Goal: Task Accomplishment & Management: Complete application form

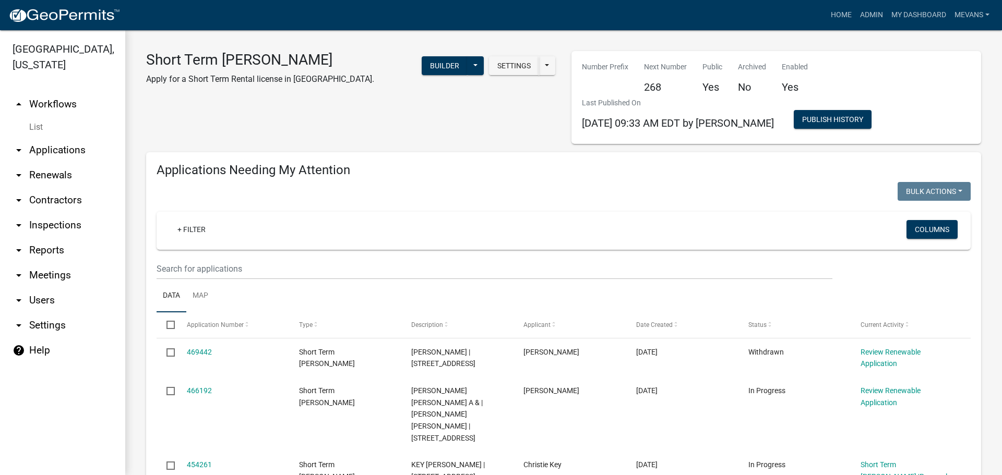
scroll to position [104, 0]
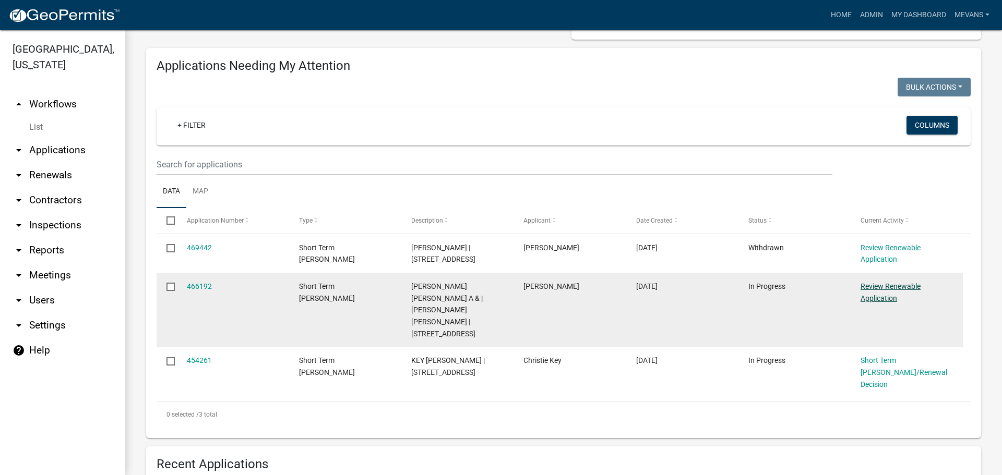
click at [869, 284] on link "Review Renewable Application" at bounding box center [890, 292] width 60 height 20
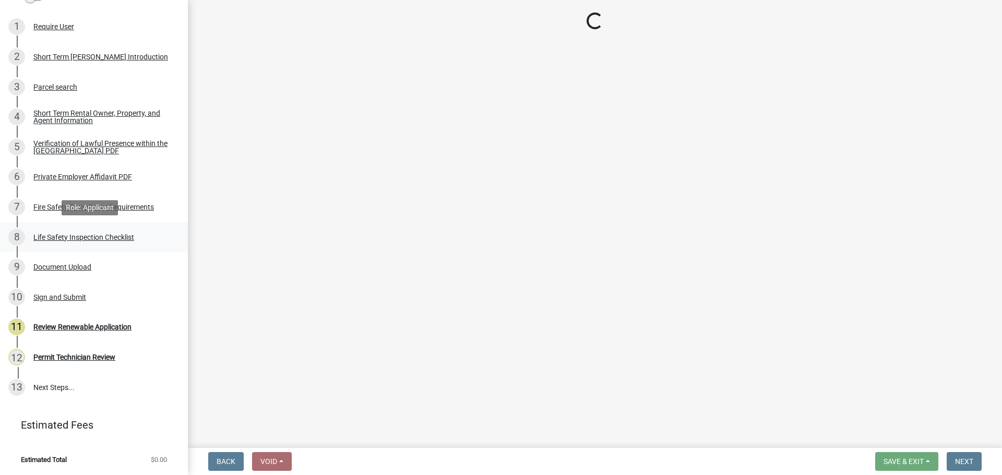
scroll to position [180, 0]
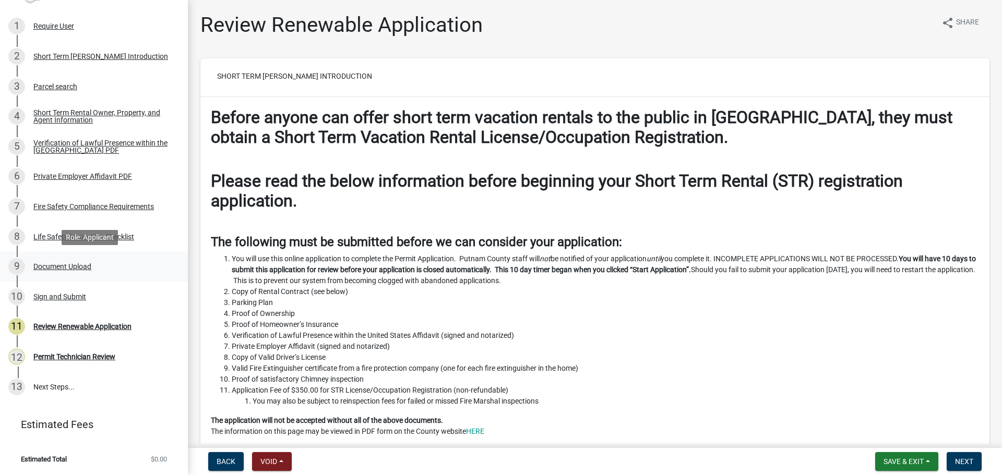
click at [49, 263] on div "Document Upload" at bounding box center [62, 266] width 58 height 7
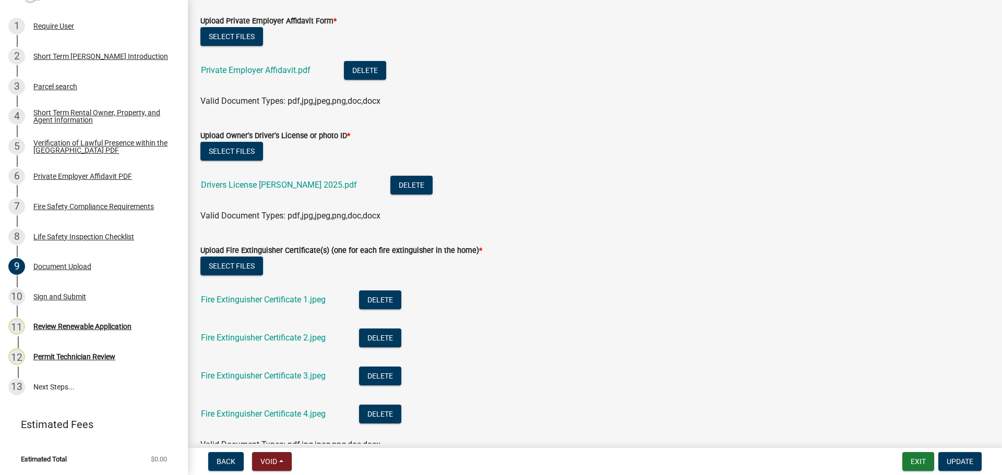
scroll to position [856, 0]
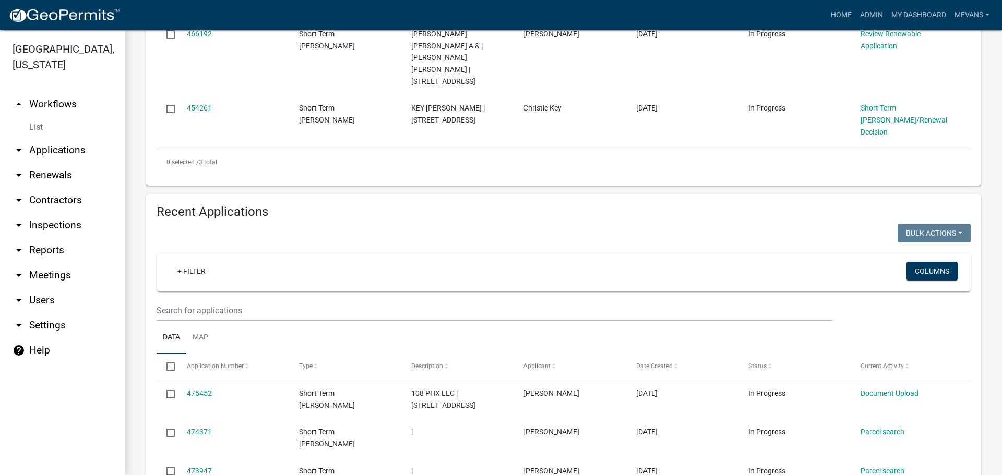
scroll to position [417, 0]
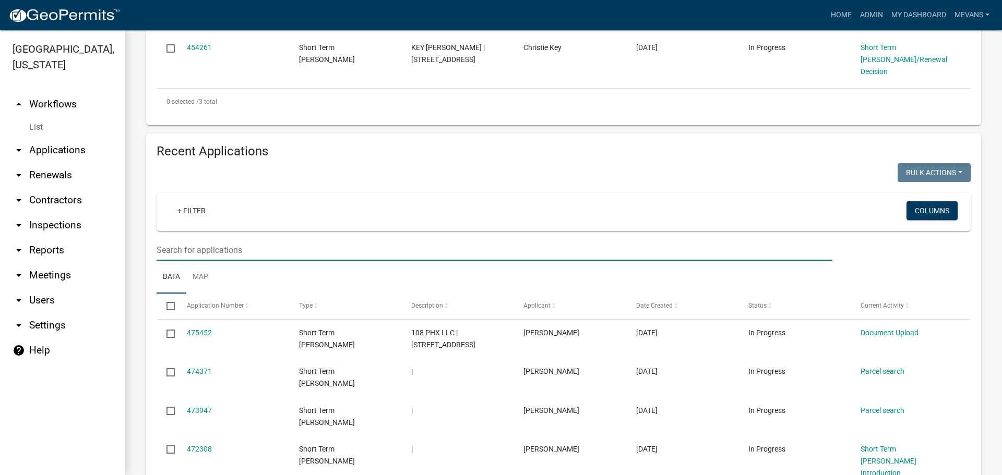
click at [209, 239] on input "text" at bounding box center [495, 249] width 676 height 21
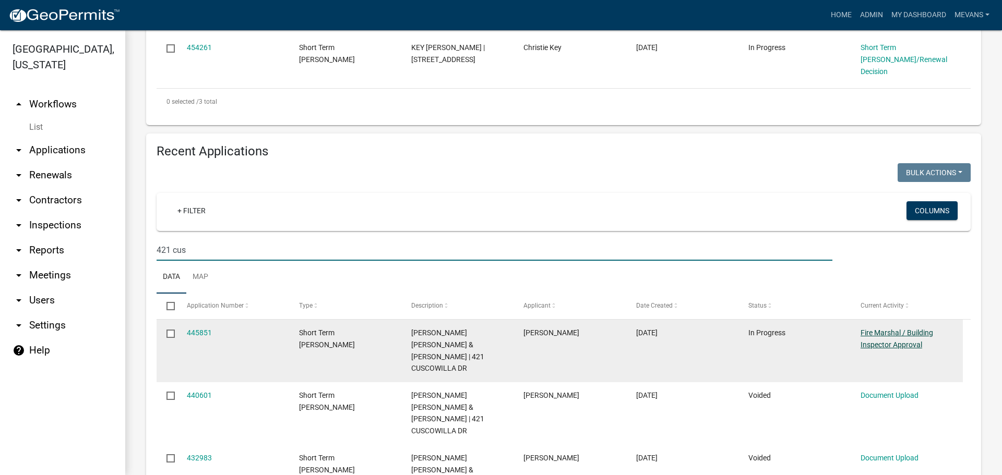
type input "421 cus"
click at [895, 329] on link "Fire Marshal / Building Inspector Approval" at bounding box center [896, 339] width 73 height 20
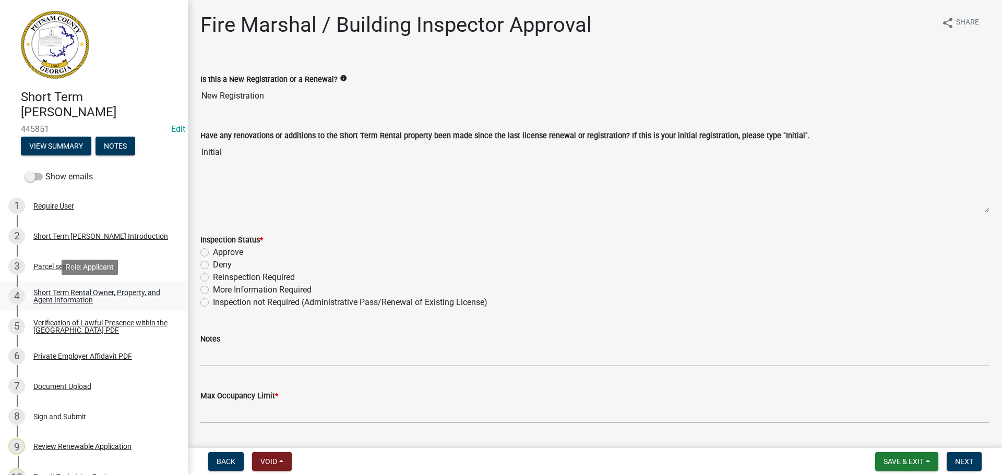
click at [50, 300] on div "Short Term Rental Owner, Property, and Agent Information" at bounding box center [102, 296] width 138 height 15
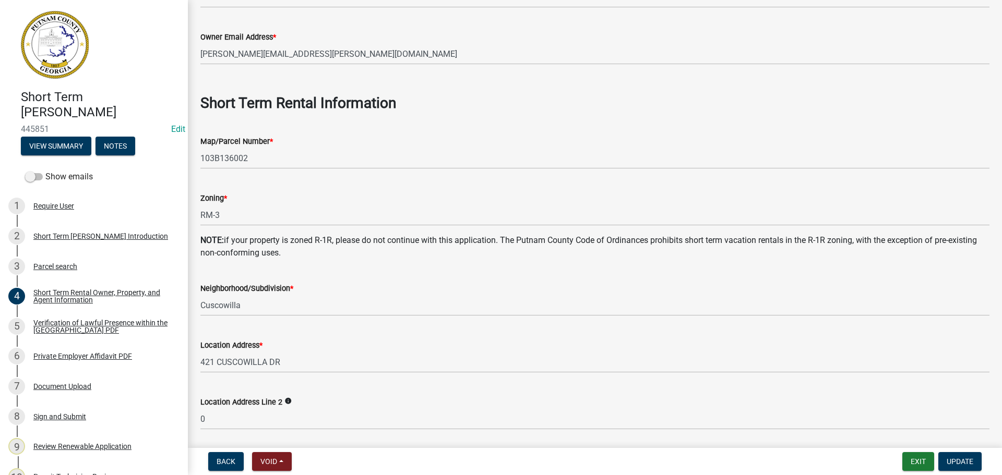
scroll to position [470, 0]
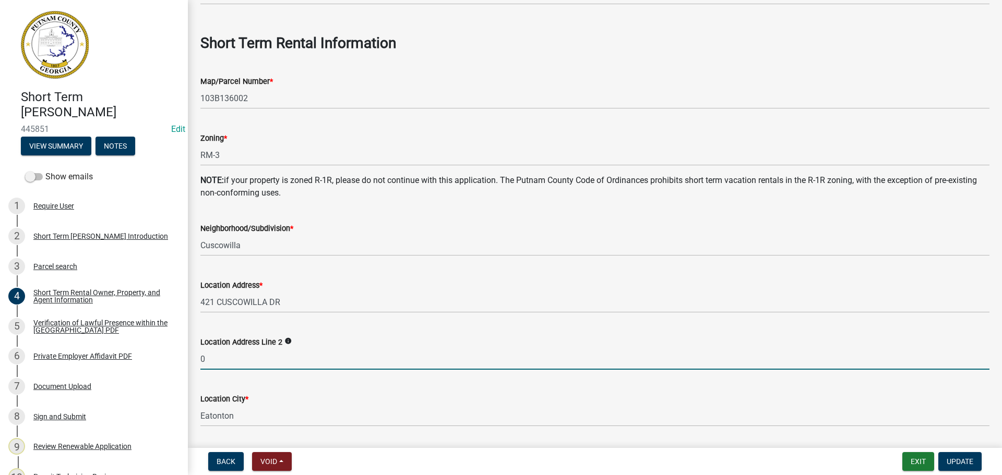
click at [218, 364] on input "0" at bounding box center [594, 359] width 789 height 21
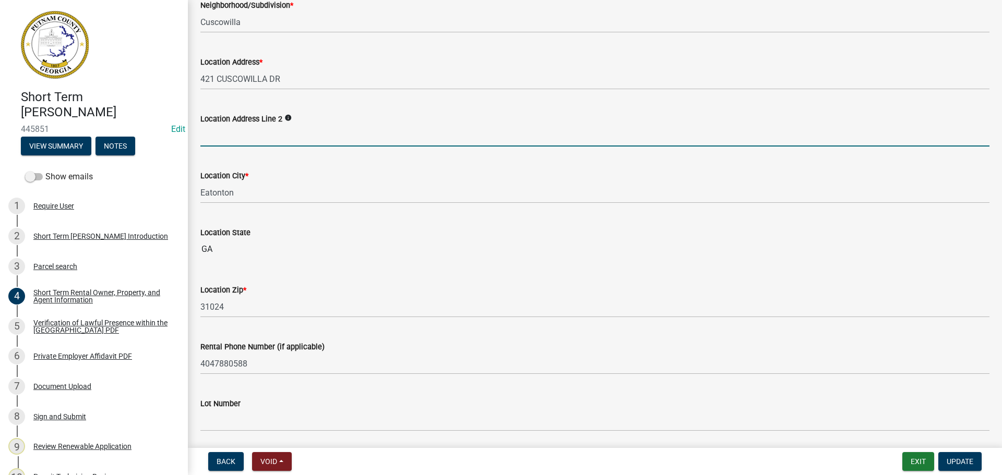
scroll to position [835, 0]
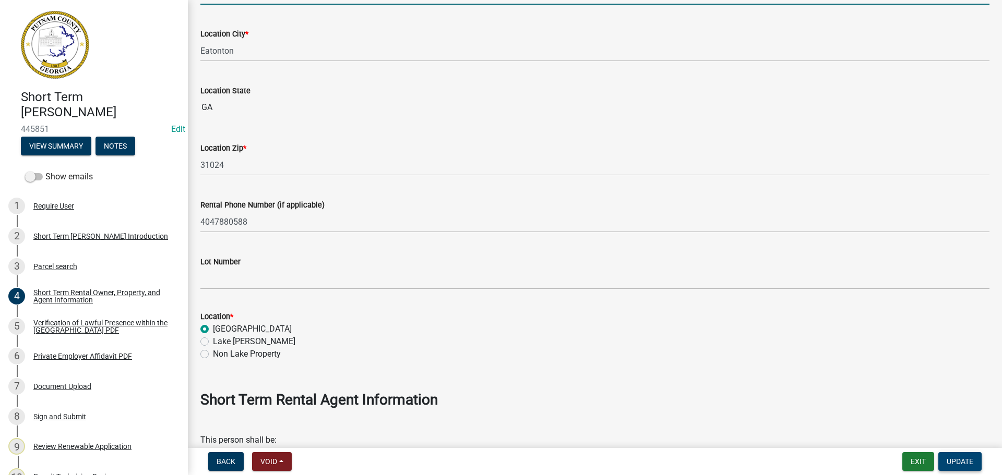
click at [970, 462] on span "Update" at bounding box center [959, 462] width 27 height 8
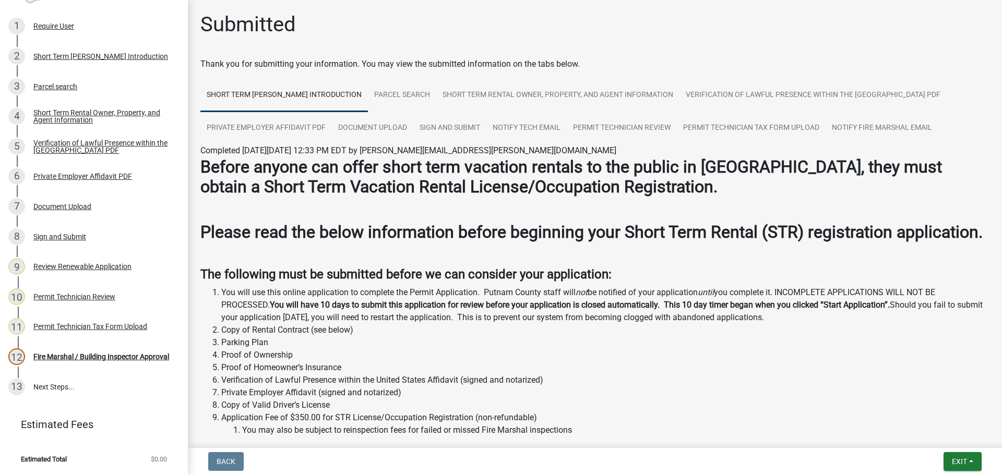
scroll to position [0, 0]
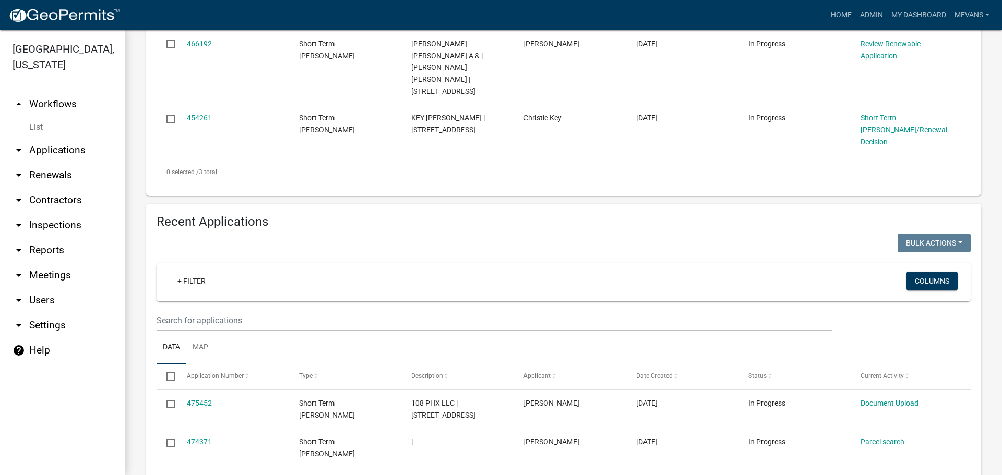
scroll to position [365, 0]
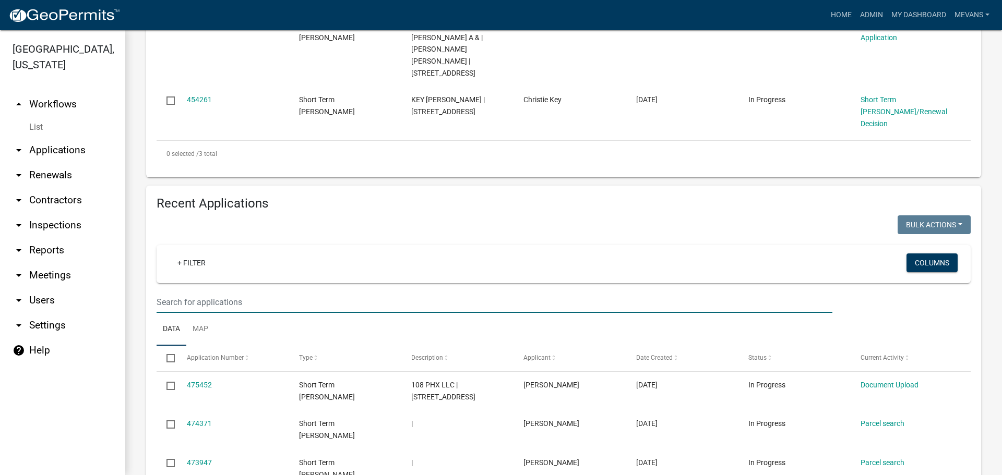
click at [258, 292] on input "text" at bounding box center [495, 302] width 676 height 21
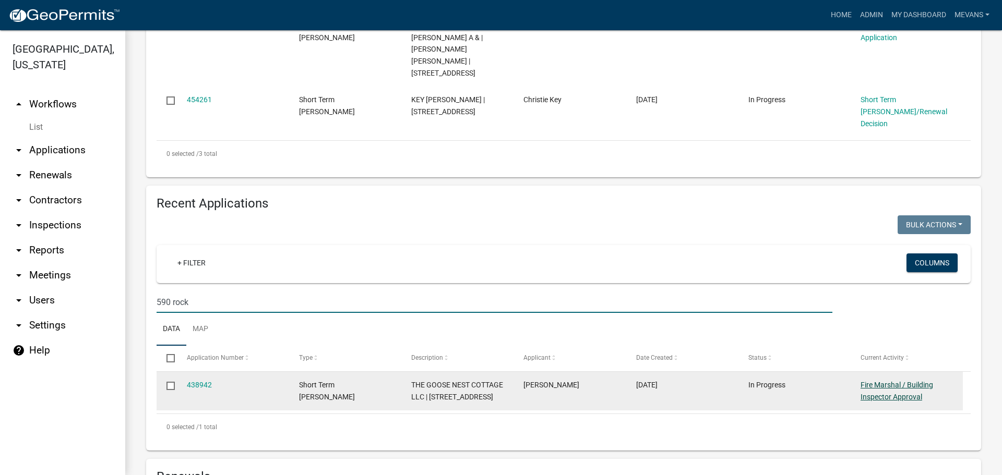
type input "590 rock"
click at [865, 381] on link "Fire Marshal / Building Inspector Approval" at bounding box center [896, 391] width 73 height 20
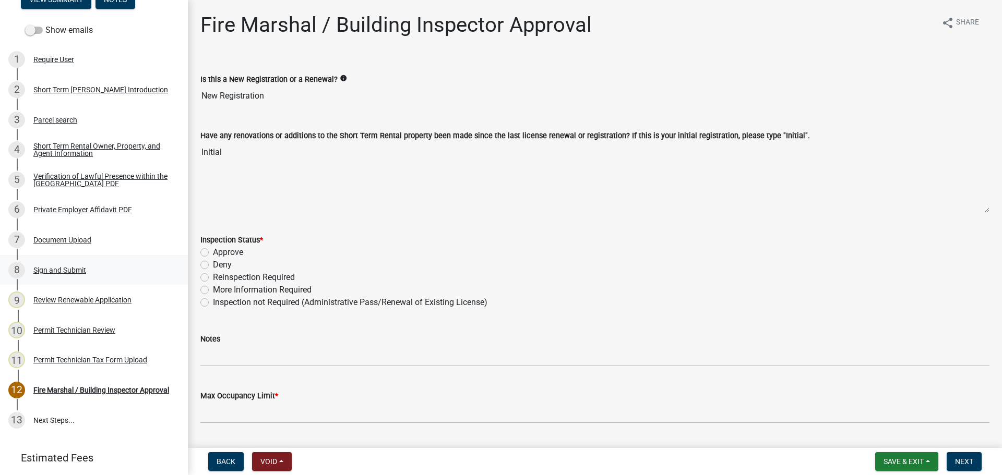
scroll to position [128, 0]
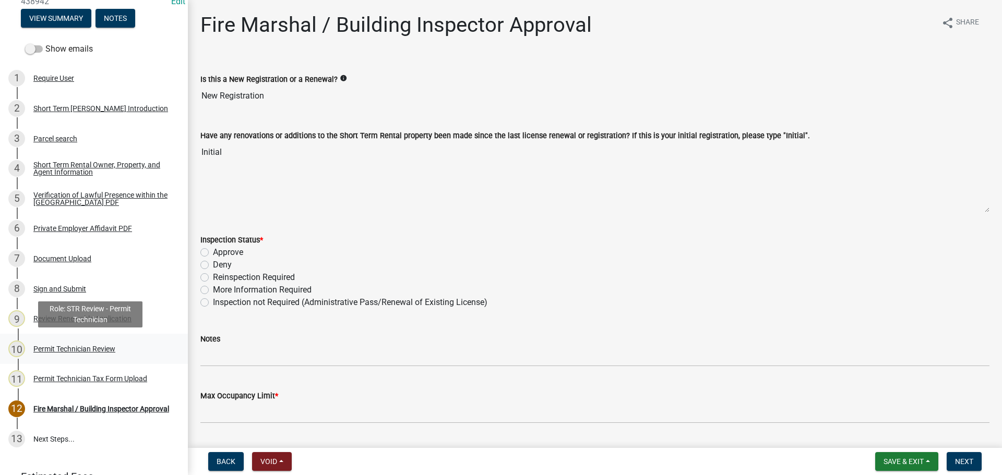
click at [68, 348] on div "Permit Technician Review" at bounding box center [74, 348] width 82 height 7
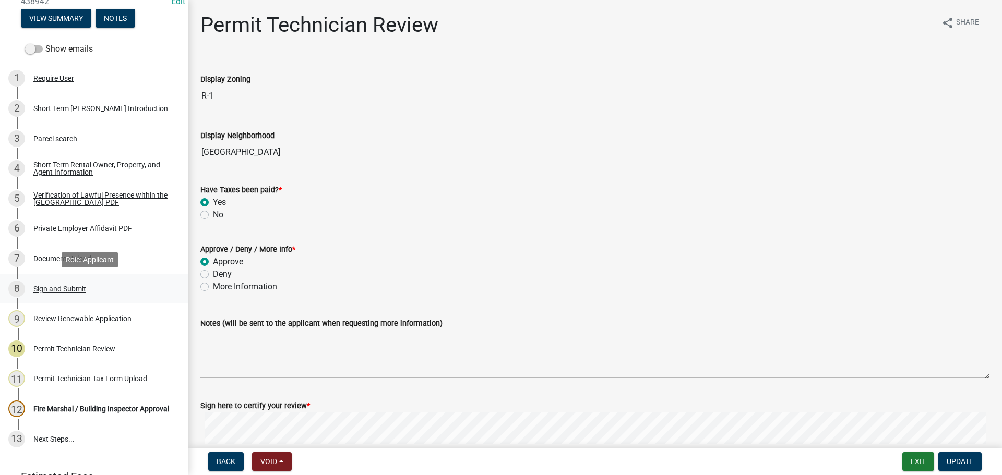
click at [58, 291] on div "Sign and Submit" at bounding box center [59, 288] width 53 height 7
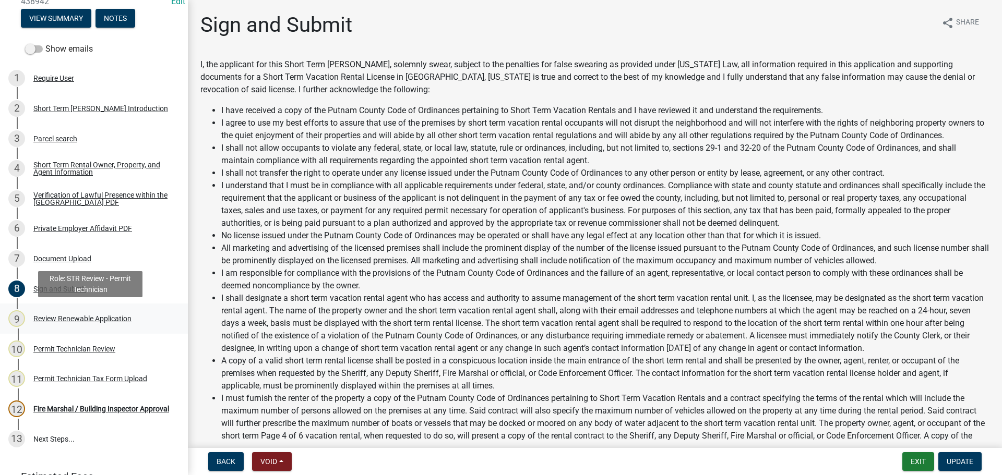
click at [58, 320] on div "Review Renewable Application" at bounding box center [82, 318] width 98 height 7
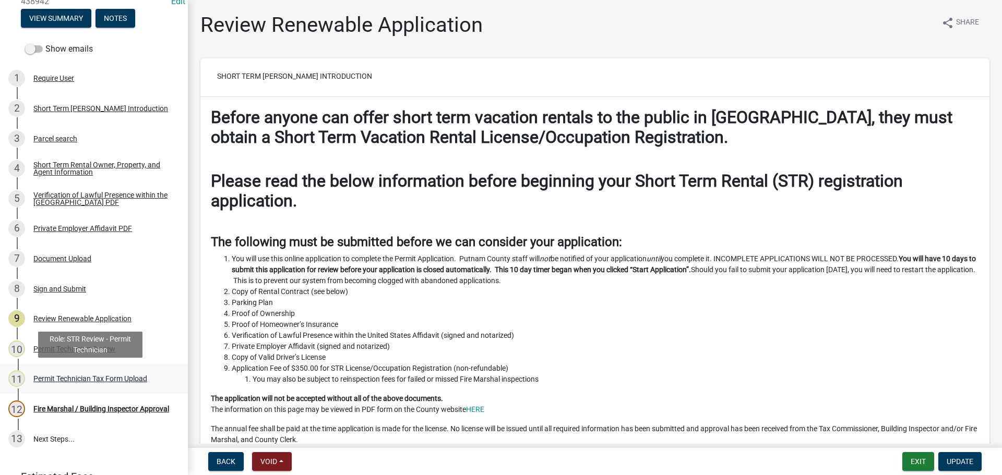
click at [60, 383] on div "11 Permit Technician Tax Form Upload" at bounding box center [89, 378] width 163 height 17
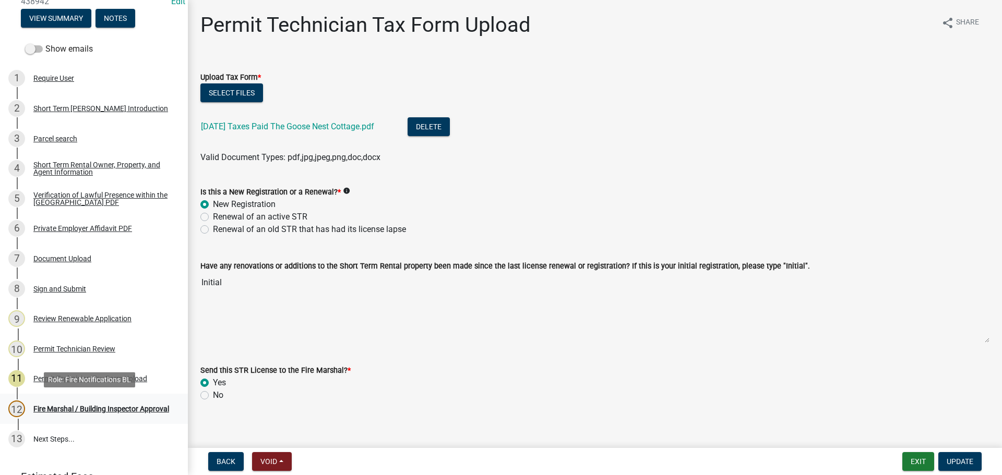
click at [89, 405] on div "Fire Marshal / Building Inspector Approval" at bounding box center [101, 408] width 136 height 7
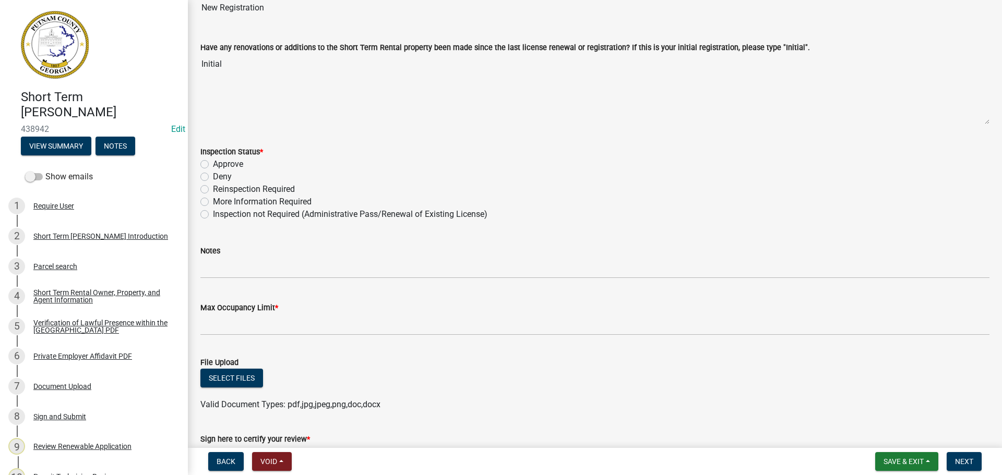
scroll to position [0, 0]
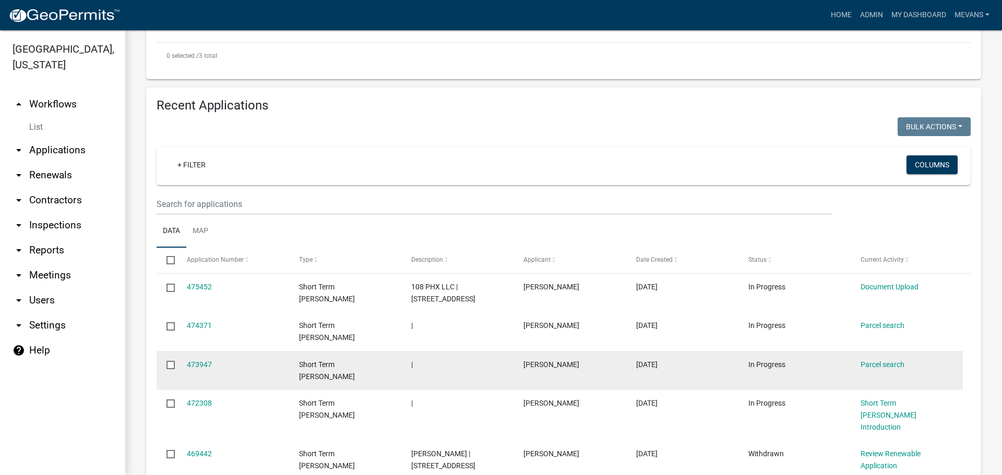
scroll to position [470, 0]
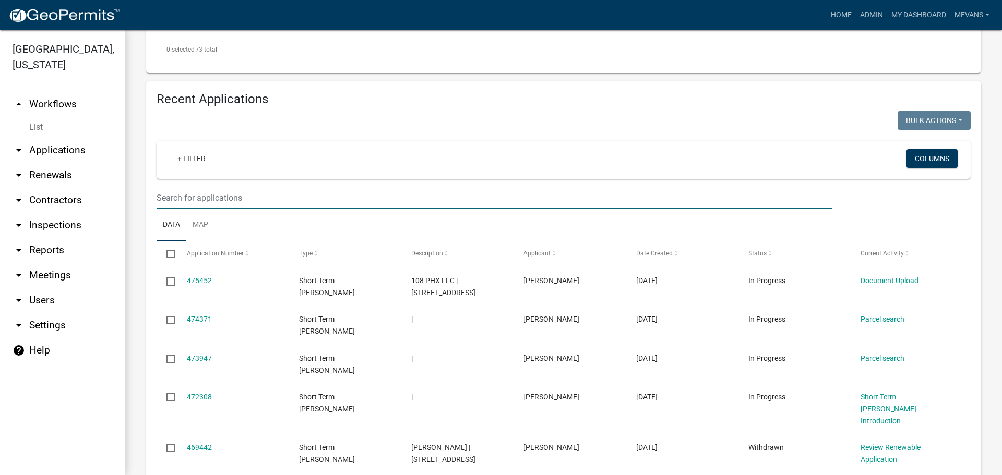
click at [262, 187] on input "text" at bounding box center [495, 197] width 676 height 21
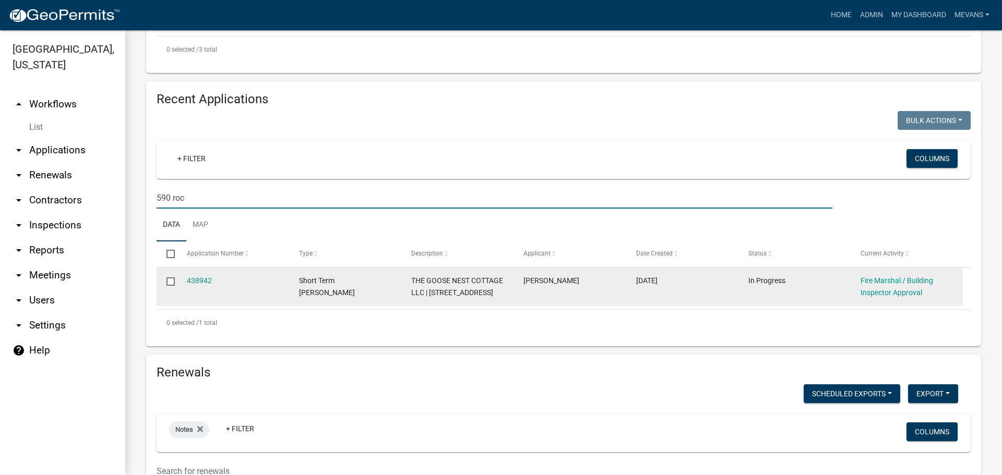
type input "590 roc"
click at [862, 275] on div "Fire Marshal / Building Inspector Approval" at bounding box center [906, 287] width 92 height 24
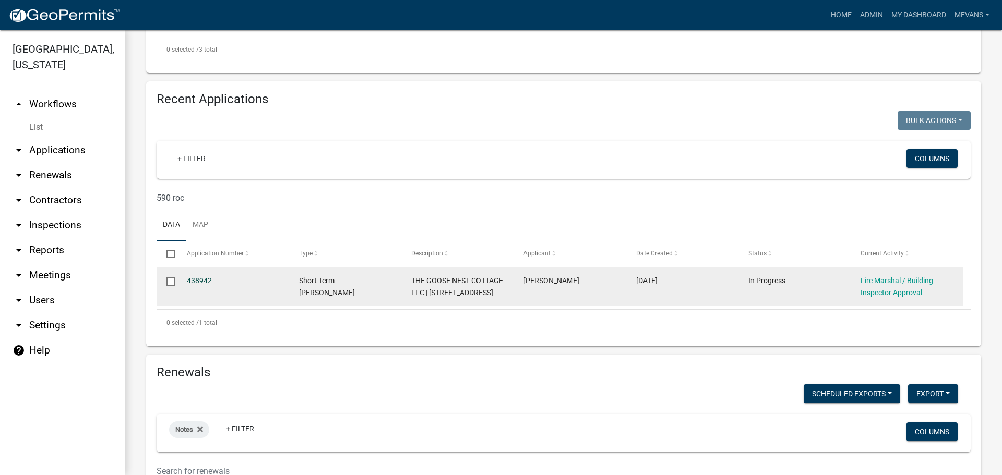
click at [202, 277] on link "438942" at bounding box center [199, 281] width 25 height 8
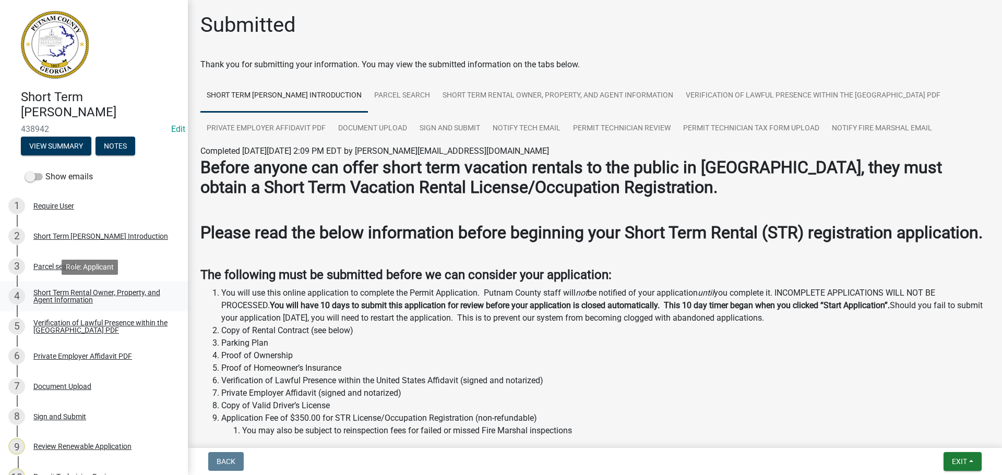
click at [82, 298] on div "Short Term Rental Owner, Property, and Agent Information" at bounding box center [102, 296] width 138 height 15
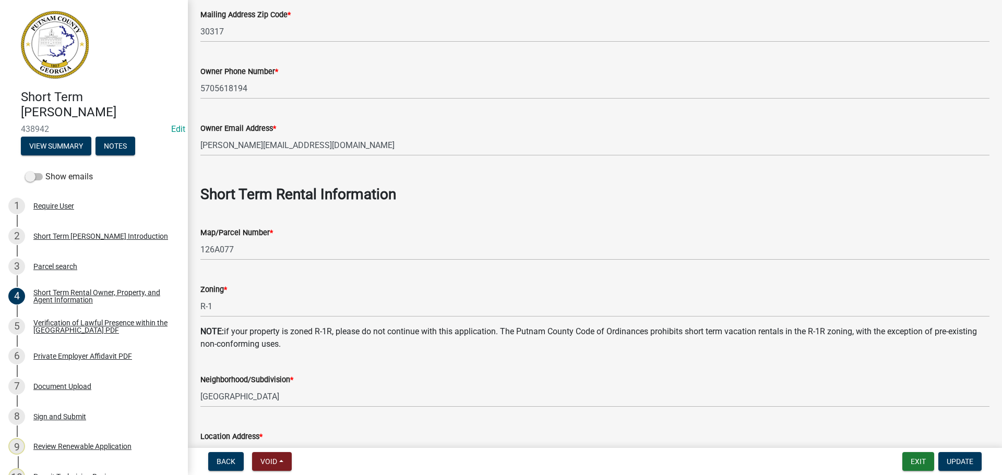
scroll to position [522, 0]
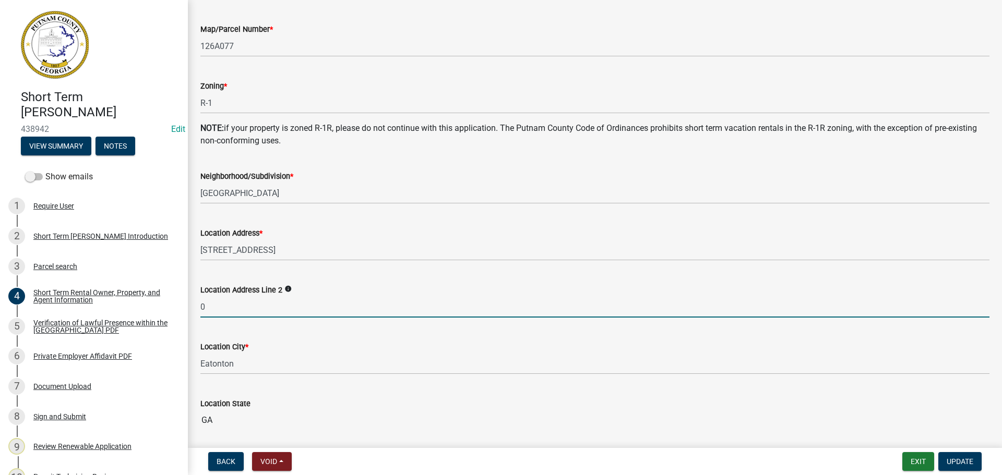
click at [238, 310] on input "0" at bounding box center [594, 306] width 789 height 21
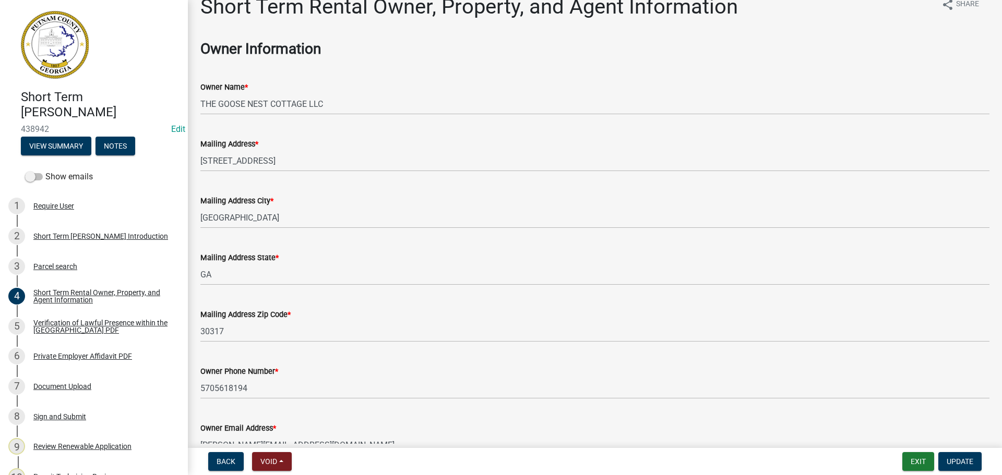
scroll to position [0, 0]
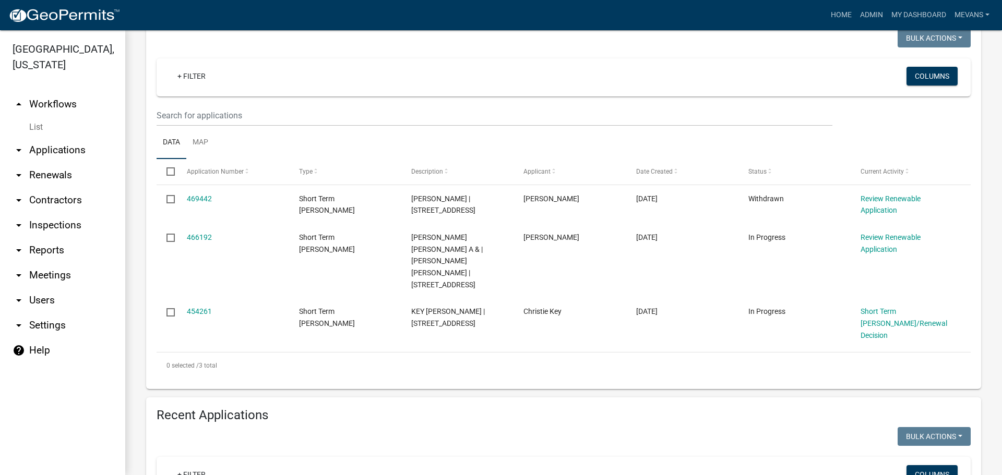
scroll to position [261, 0]
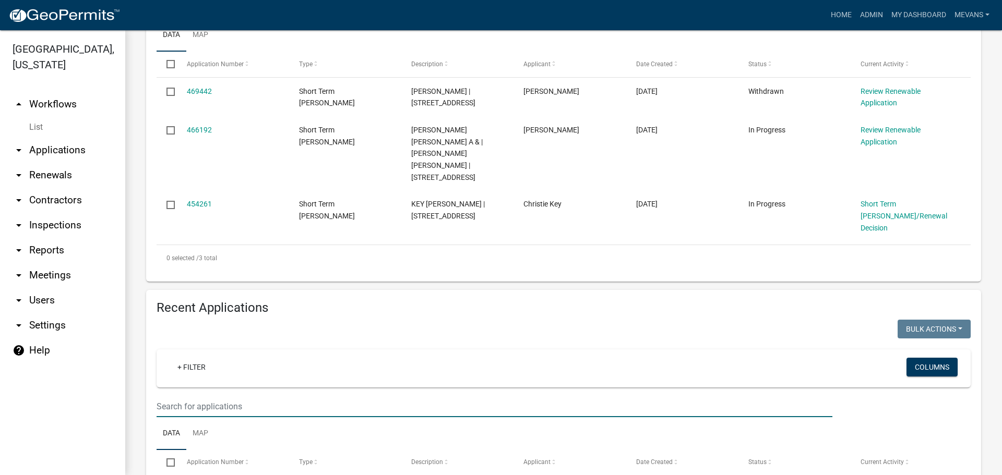
click at [231, 396] on input "text" at bounding box center [495, 406] width 676 height 21
type input "9"
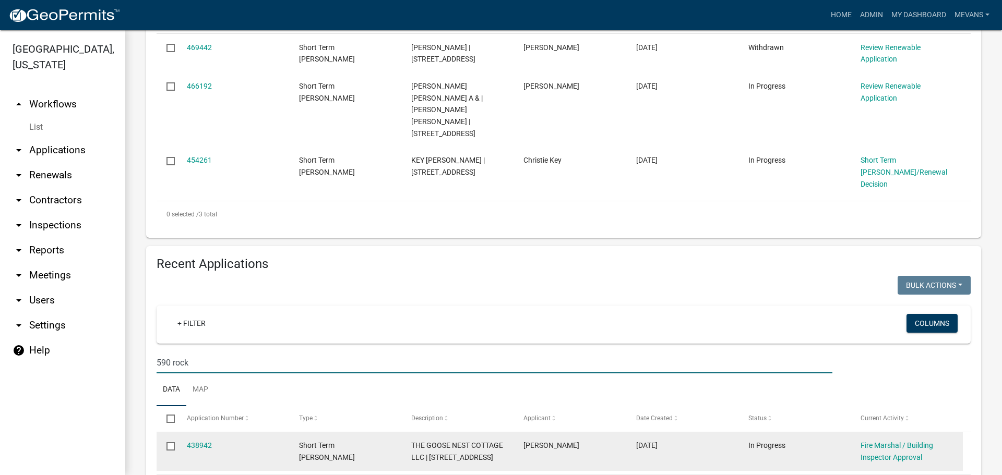
scroll to position [365, 0]
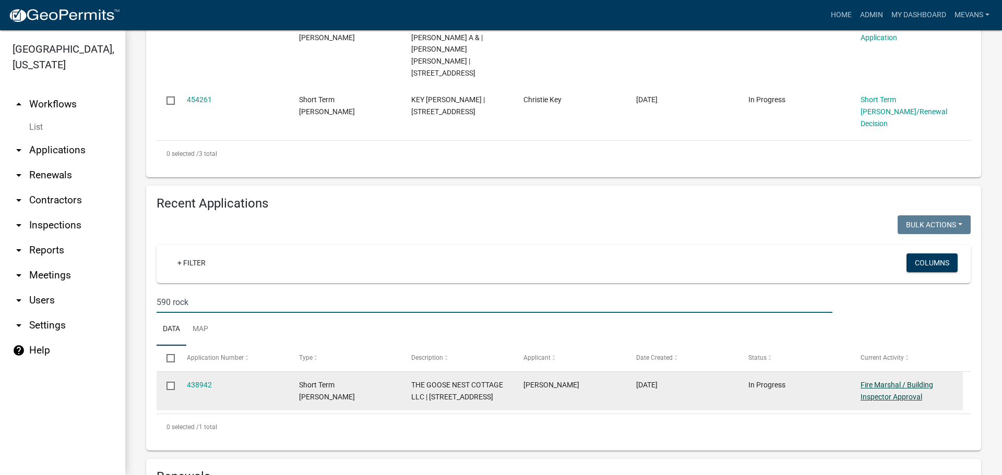
type input "590 rock"
click at [885, 381] on link "Fire Marshal / Building Inspector Approval" at bounding box center [896, 391] width 73 height 20
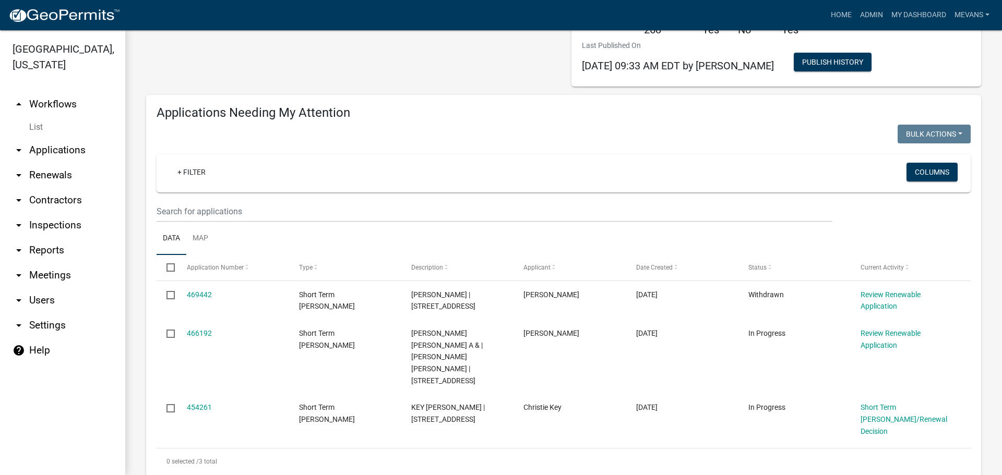
scroll to position [209, 0]
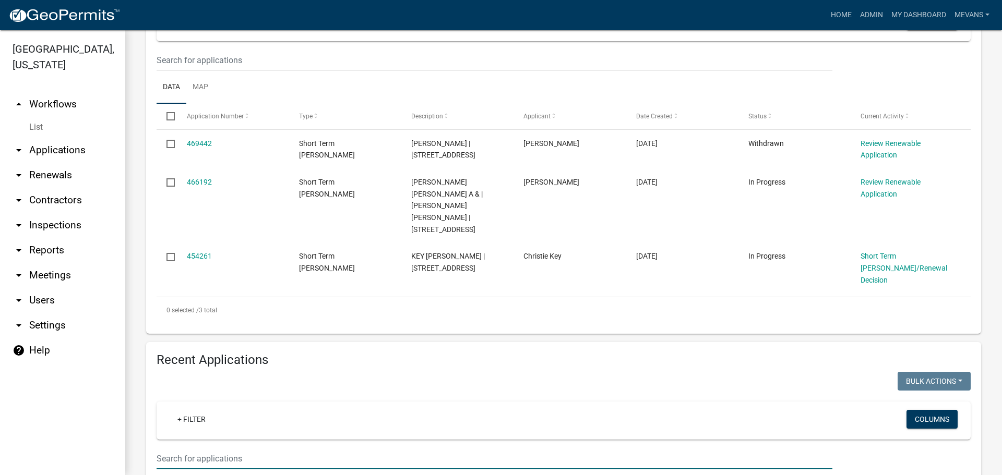
click at [223, 448] on input "text" at bounding box center [495, 458] width 676 height 21
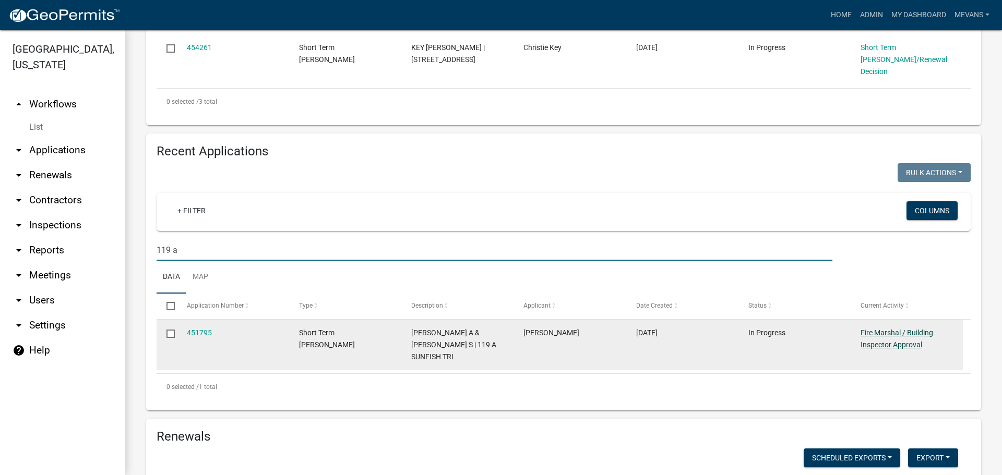
type input "119 a"
click at [862, 329] on link "Fire Marshal / Building Inspector Approval" at bounding box center [896, 339] width 73 height 20
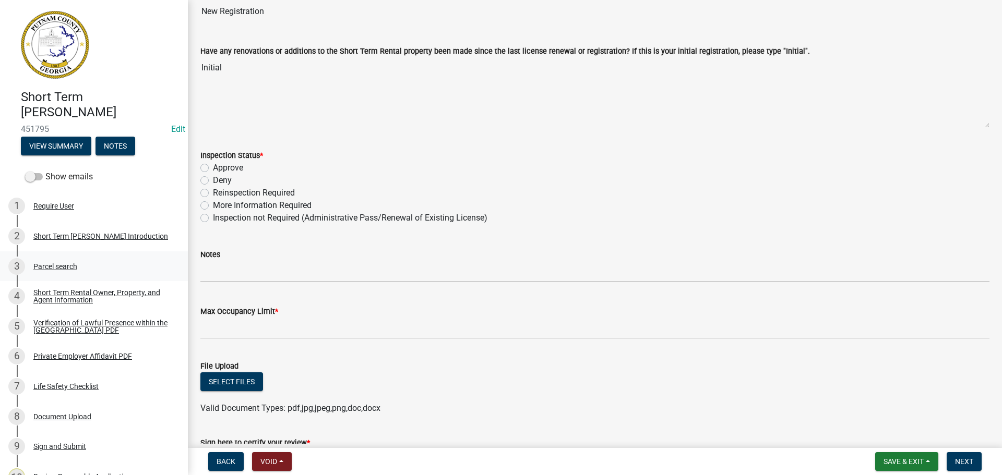
scroll to position [104, 0]
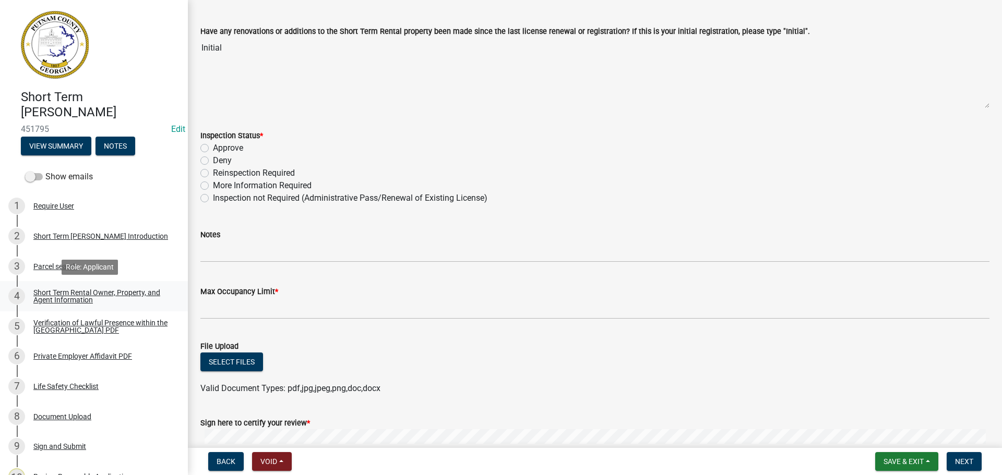
click at [39, 291] on div "Short Term Rental Owner, Property, and Agent Information" at bounding box center [102, 296] width 138 height 15
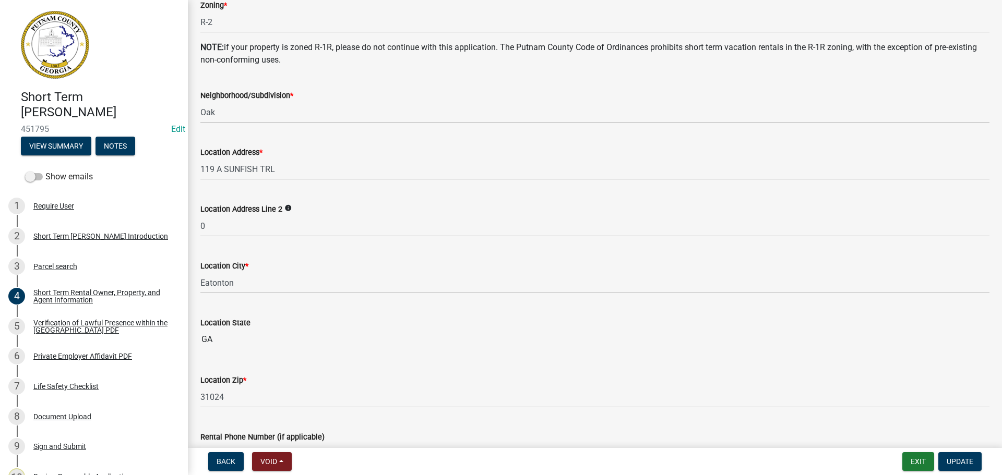
scroll to position [626, 0]
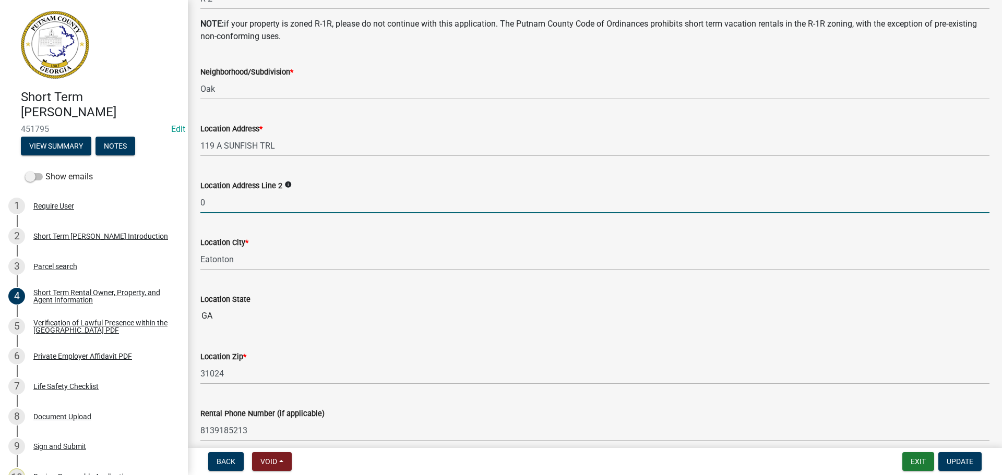
click at [217, 198] on input "0" at bounding box center [594, 202] width 789 height 21
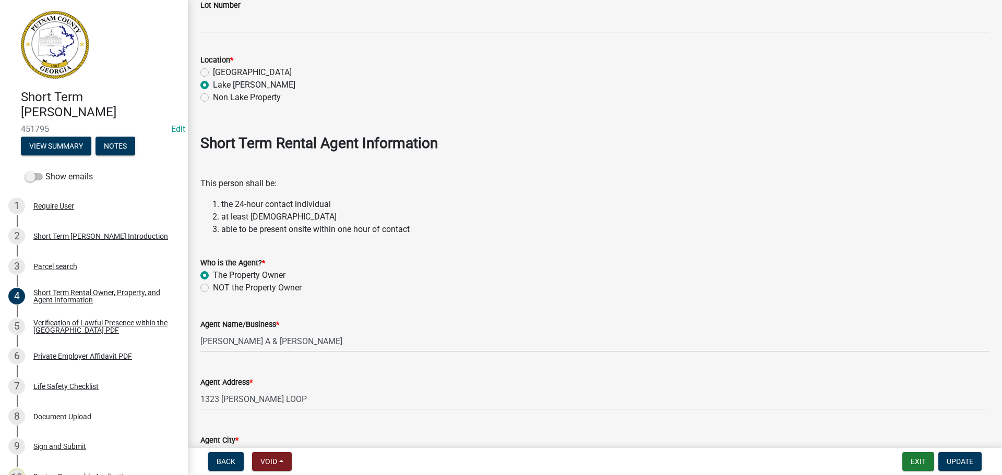
scroll to position [1096, 0]
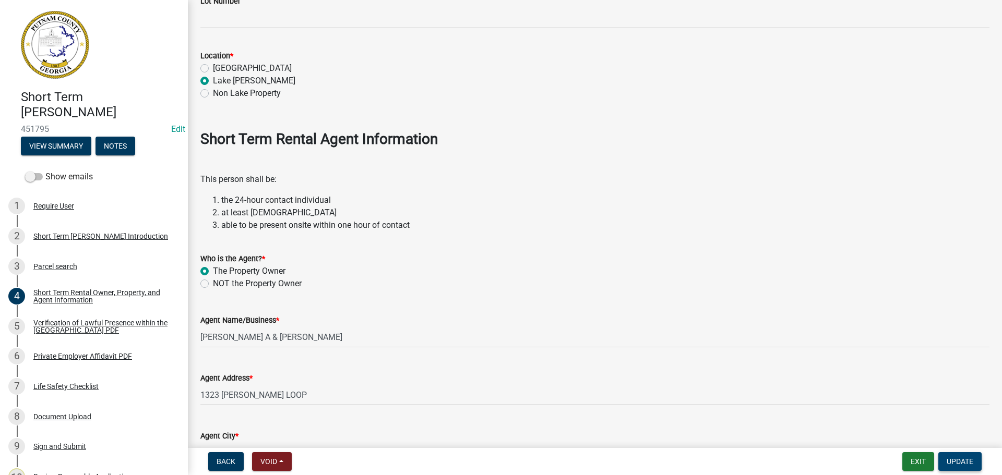
click at [958, 460] on span "Update" at bounding box center [959, 462] width 27 height 8
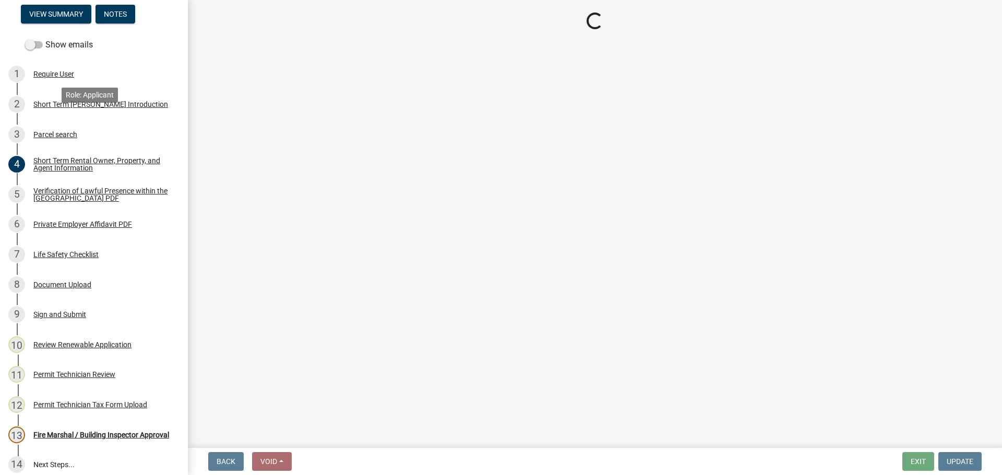
scroll to position [0, 0]
